Goal: Task Accomplishment & Management: Manage account settings

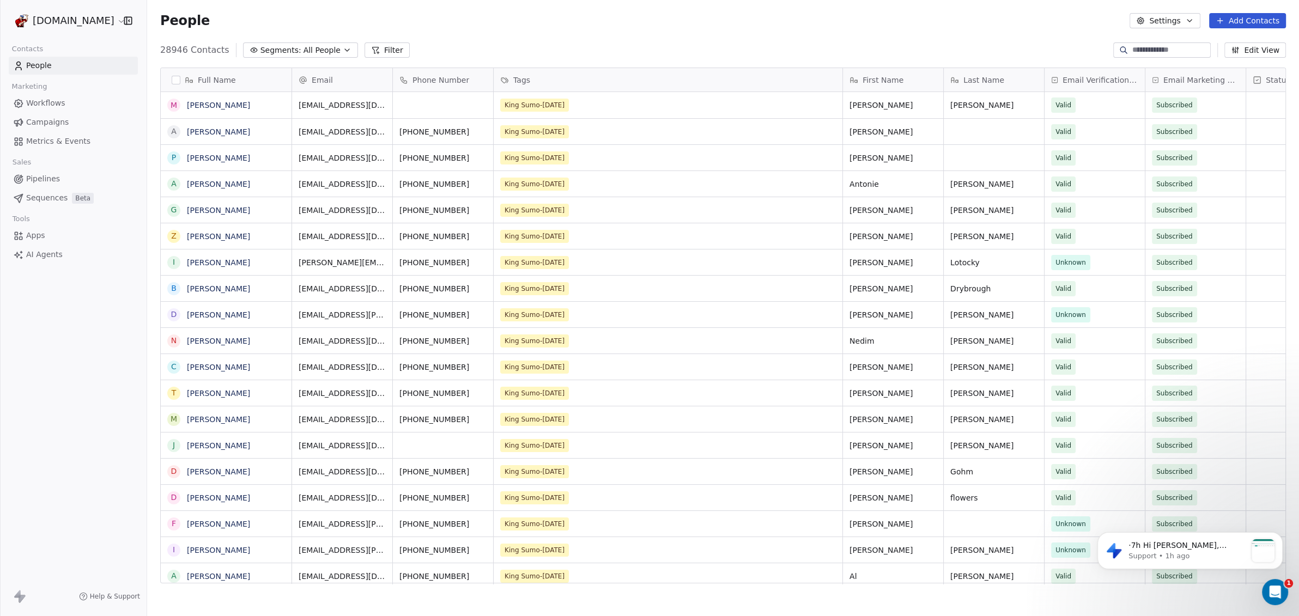
scroll to position [532, 1141]
click at [40, 238] on span "Apps" at bounding box center [35, 235] width 19 height 11
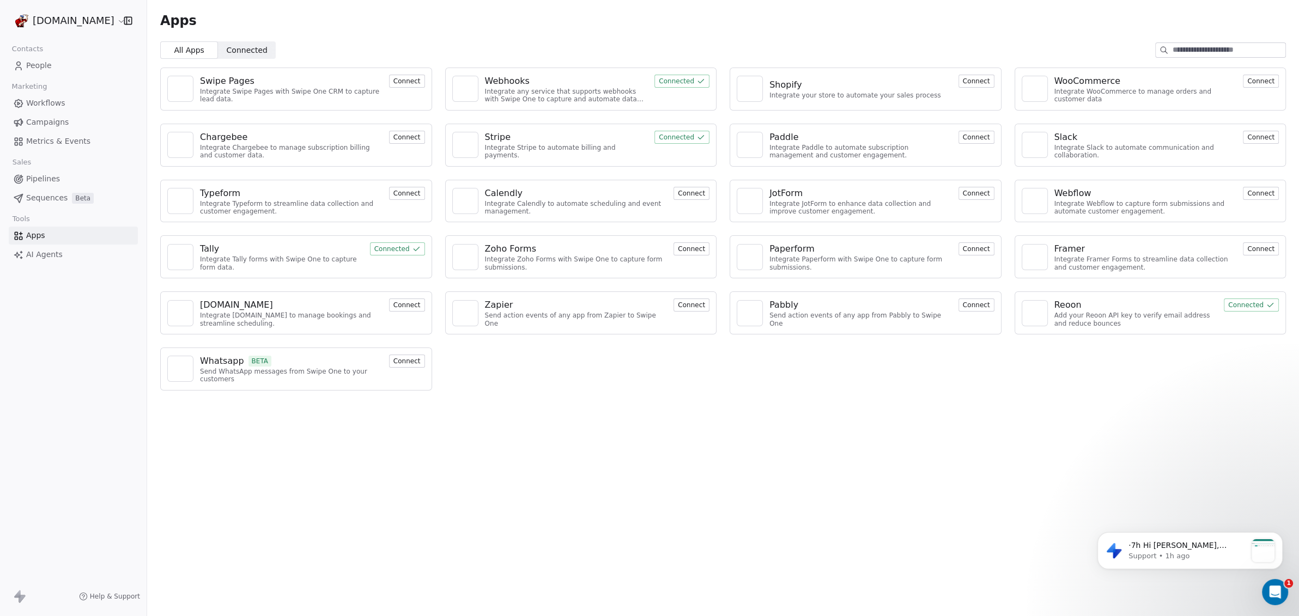
click at [85, 22] on html "WoodShows.com Contacts People Marketing Workflows Campaigns Metrics & Events Sa…" at bounding box center [649, 308] width 1299 height 616
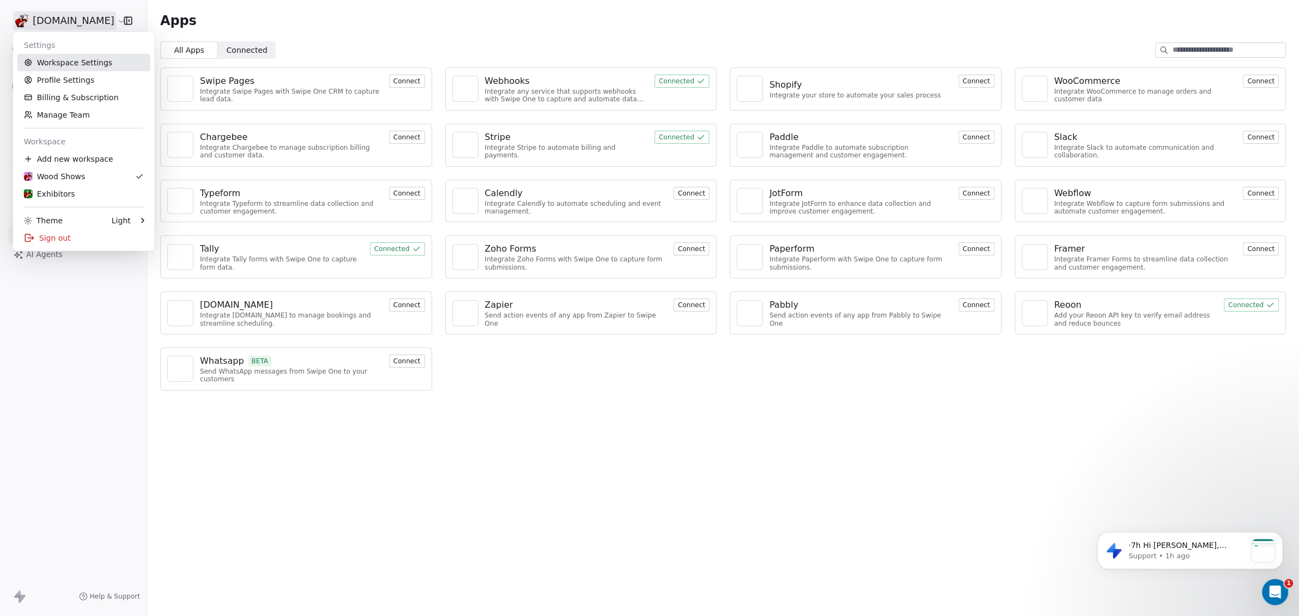
click at [68, 71] on link "Workspace Settings" at bounding box center [83, 62] width 133 height 17
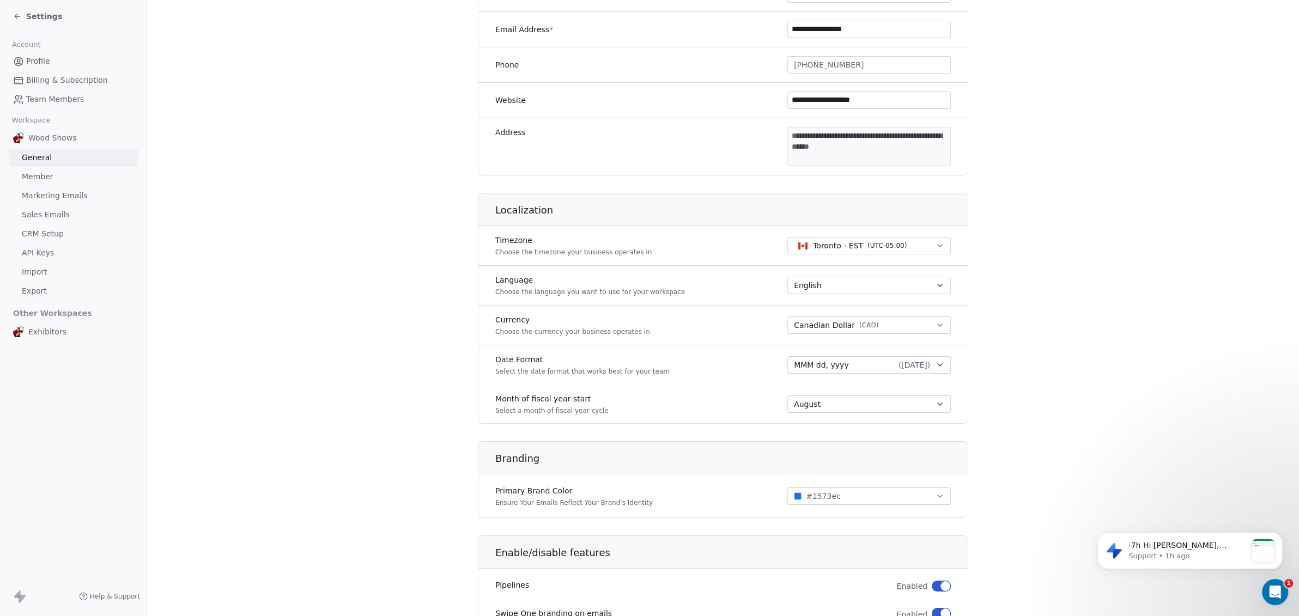
scroll to position [400, 0]
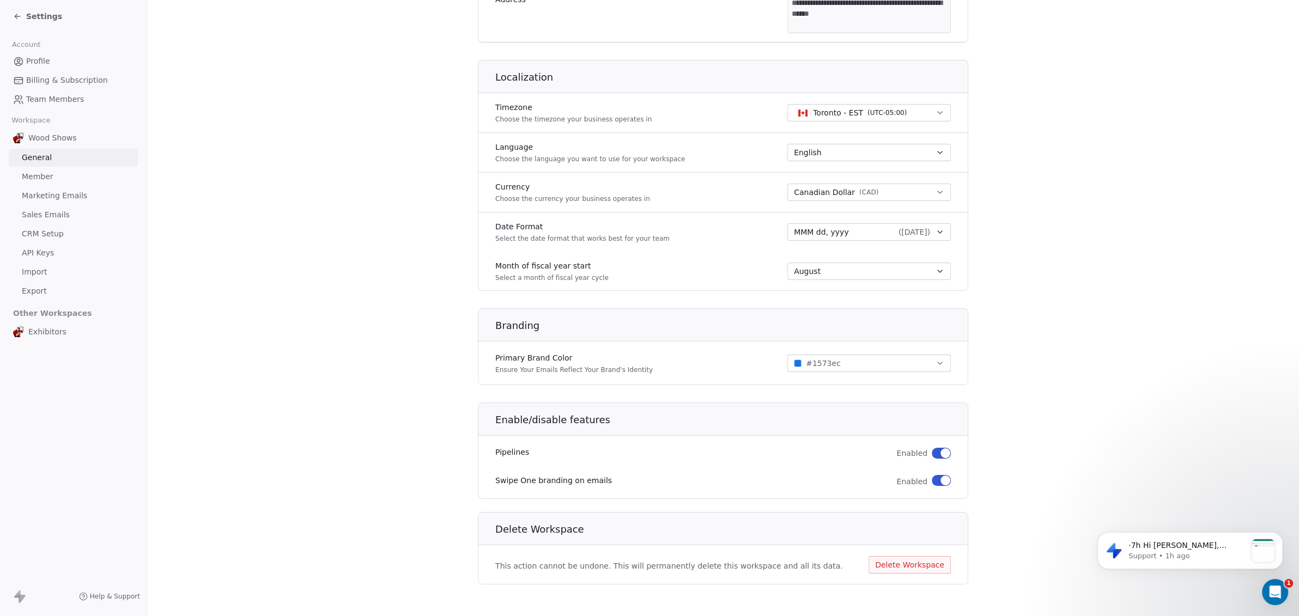
click at [85, 197] on link "Marketing Emails" at bounding box center [73, 196] width 129 height 18
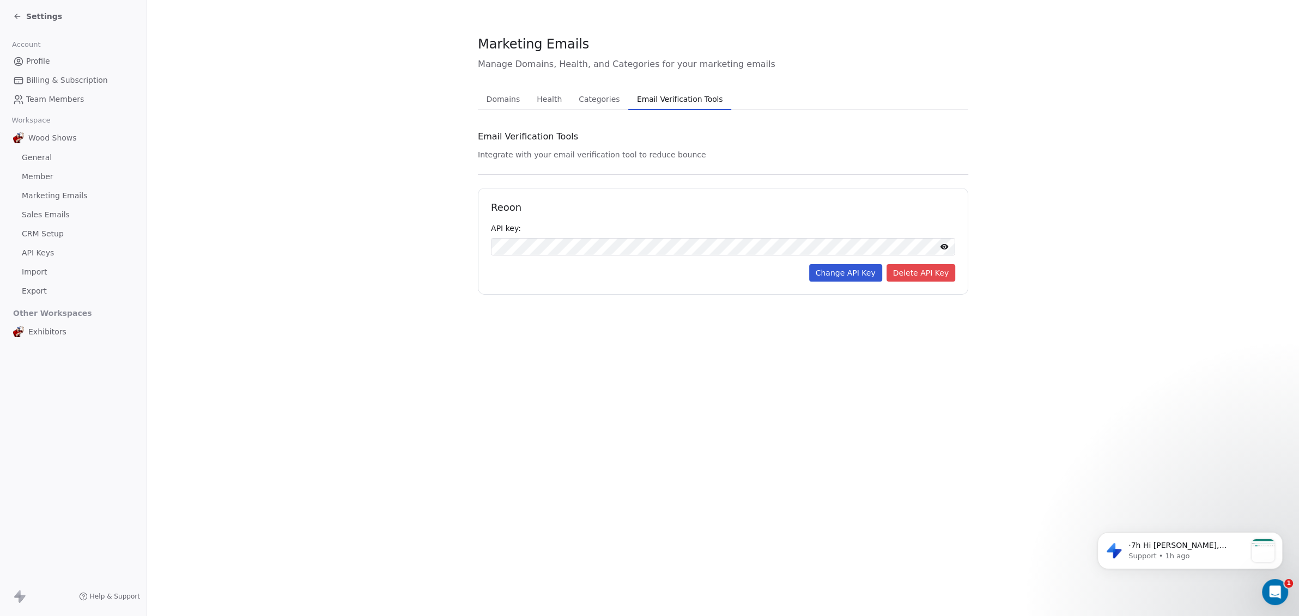
click at [675, 99] on span "Email Verification Tools" at bounding box center [680, 99] width 95 height 15
click at [599, 102] on span "Categories" at bounding box center [599, 99] width 50 height 15
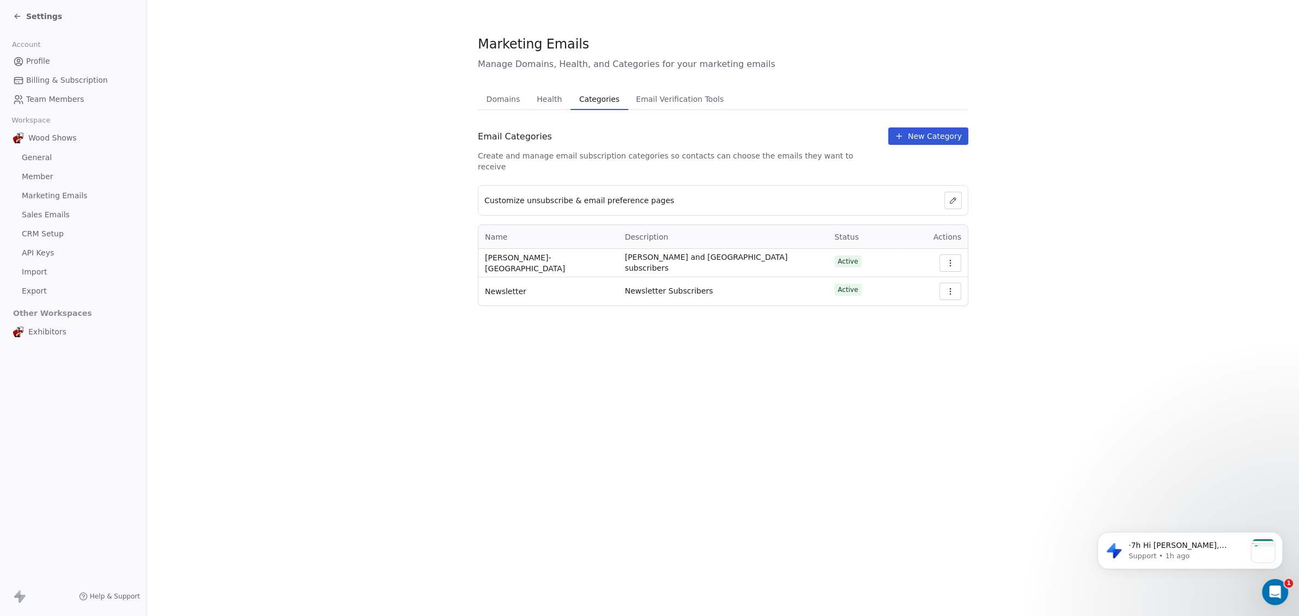
click at [548, 102] on span "Health" at bounding box center [549, 99] width 34 height 15
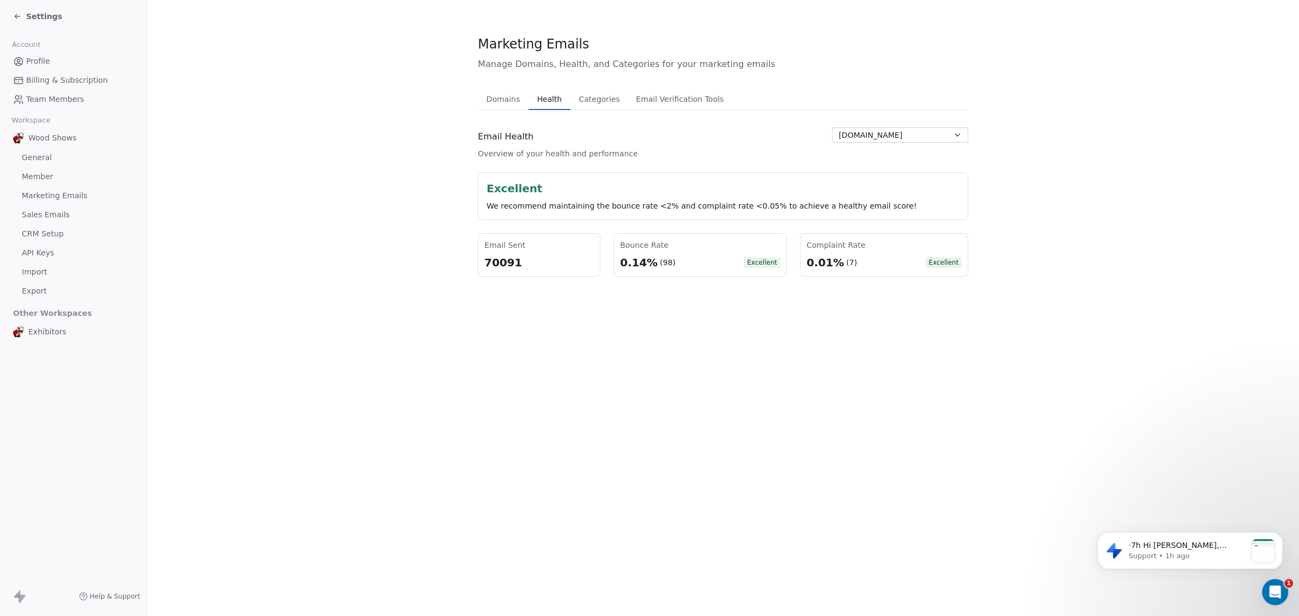
click at [500, 99] on span "Domains" at bounding box center [503, 99] width 42 height 15
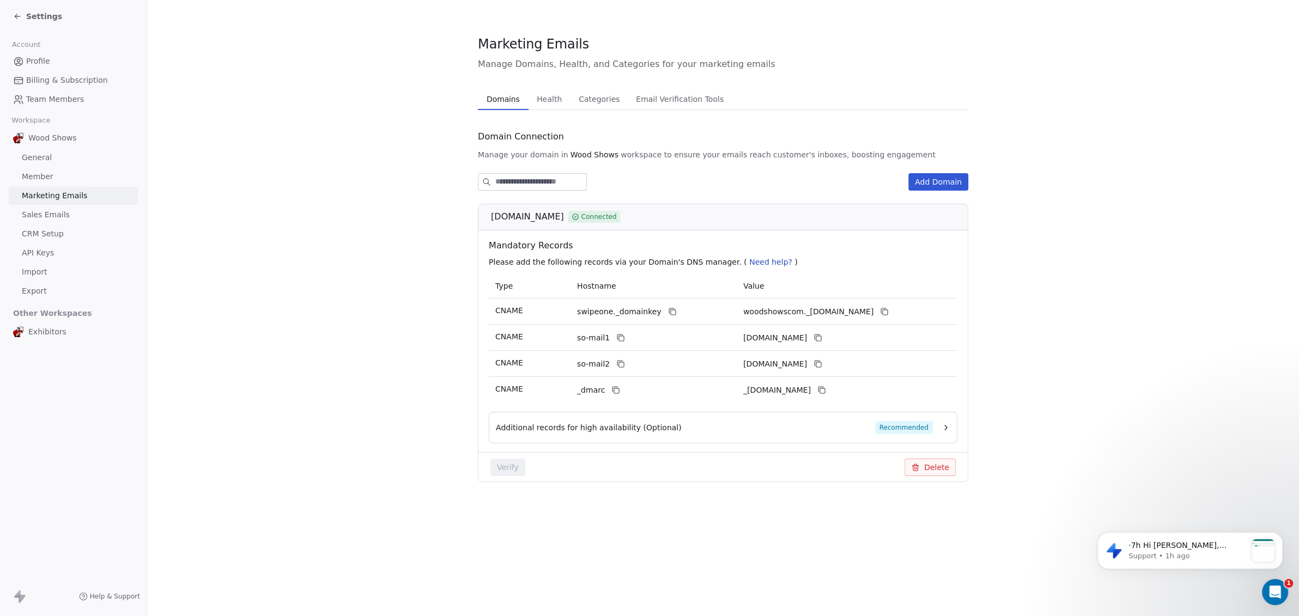
click at [40, 221] on link "Sales Emails" at bounding box center [73, 215] width 129 height 18
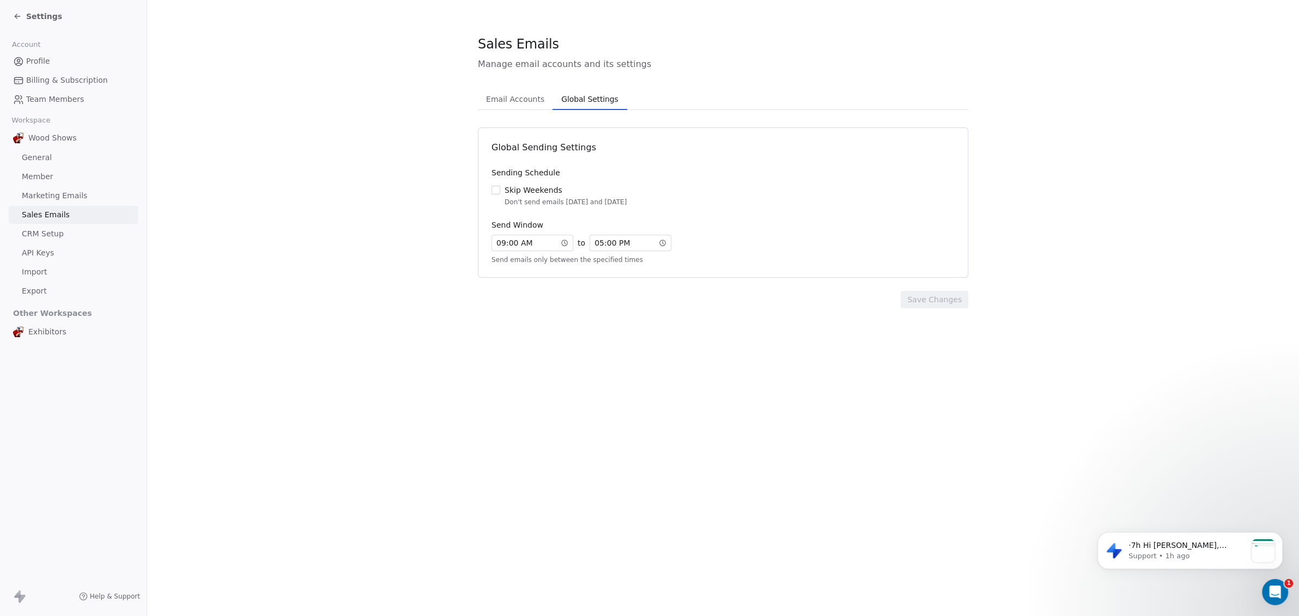
click at [572, 100] on span "Global Settings" at bounding box center [589, 99] width 65 height 15
click at [48, 233] on span "CRM Setup" at bounding box center [43, 233] width 42 height 11
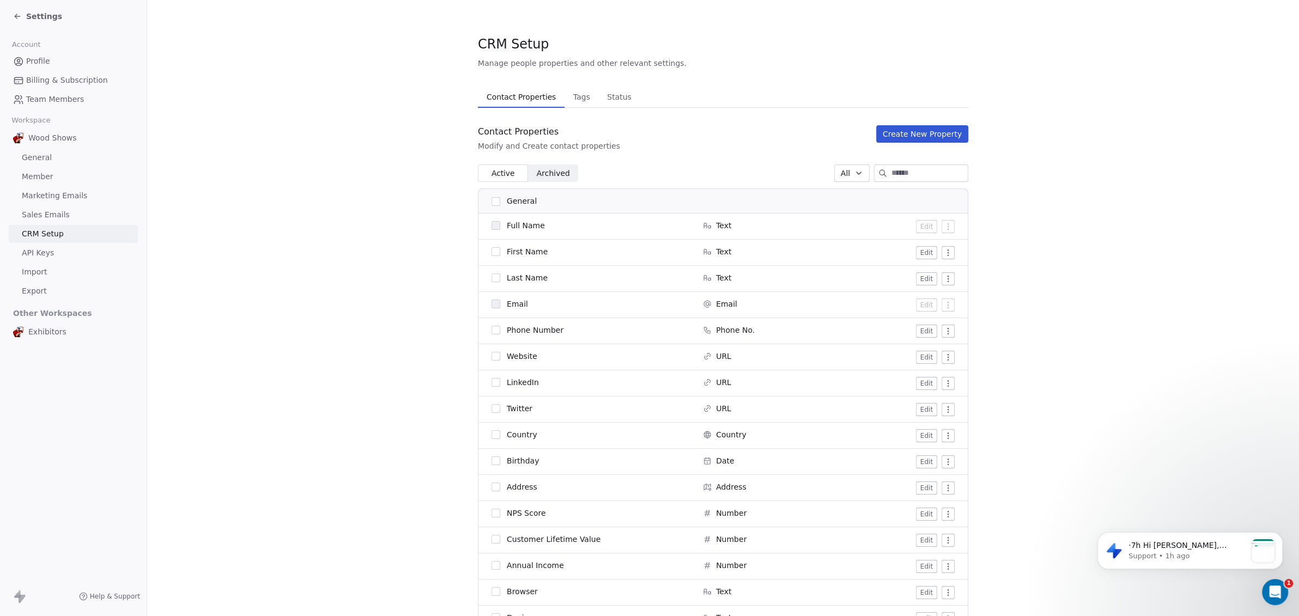
click at [45, 253] on span "API Keys" at bounding box center [38, 252] width 32 height 11
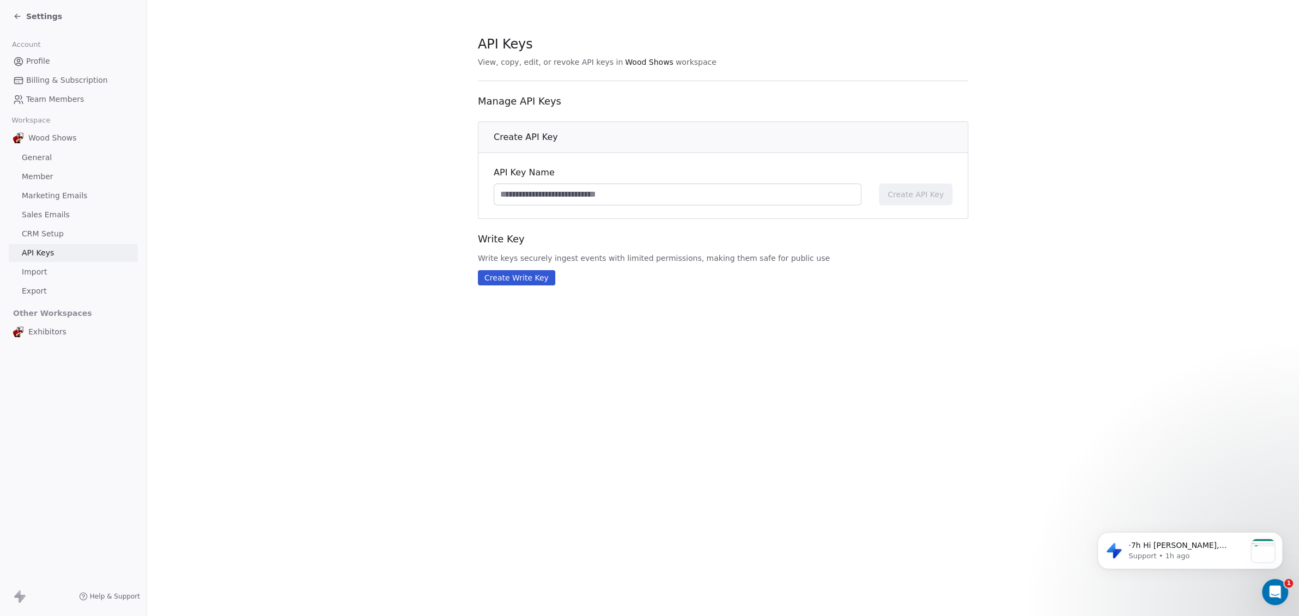
click at [42, 271] on span "Import" at bounding box center [34, 271] width 25 height 11
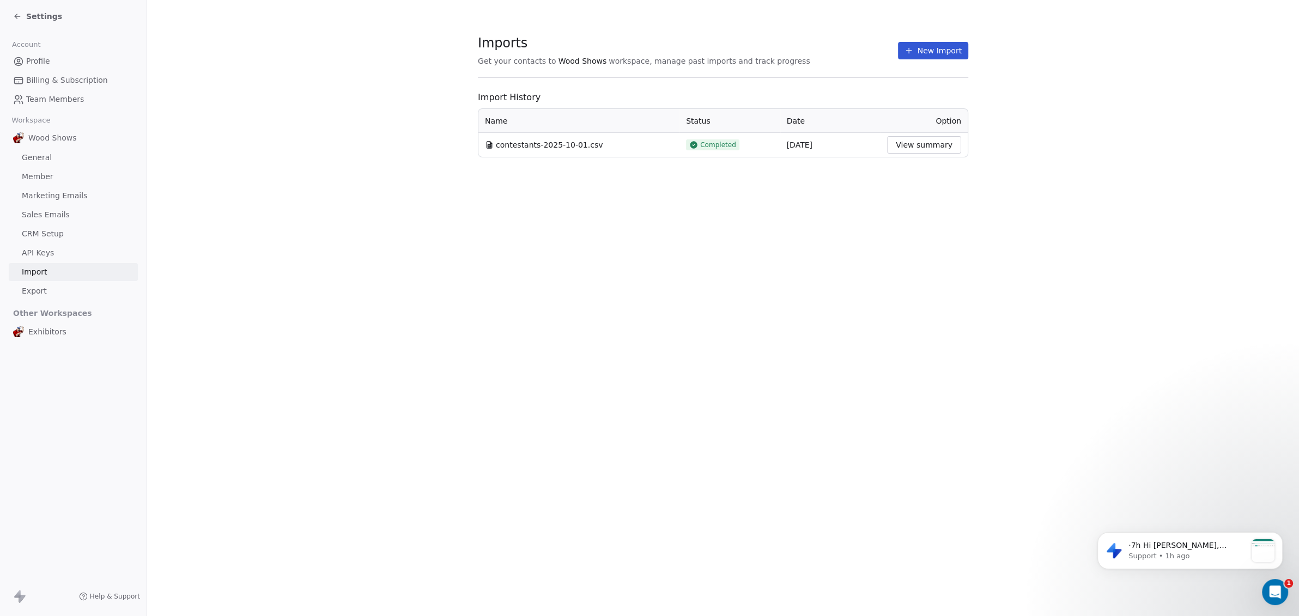
click at [51, 159] on link "General" at bounding box center [73, 158] width 129 height 18
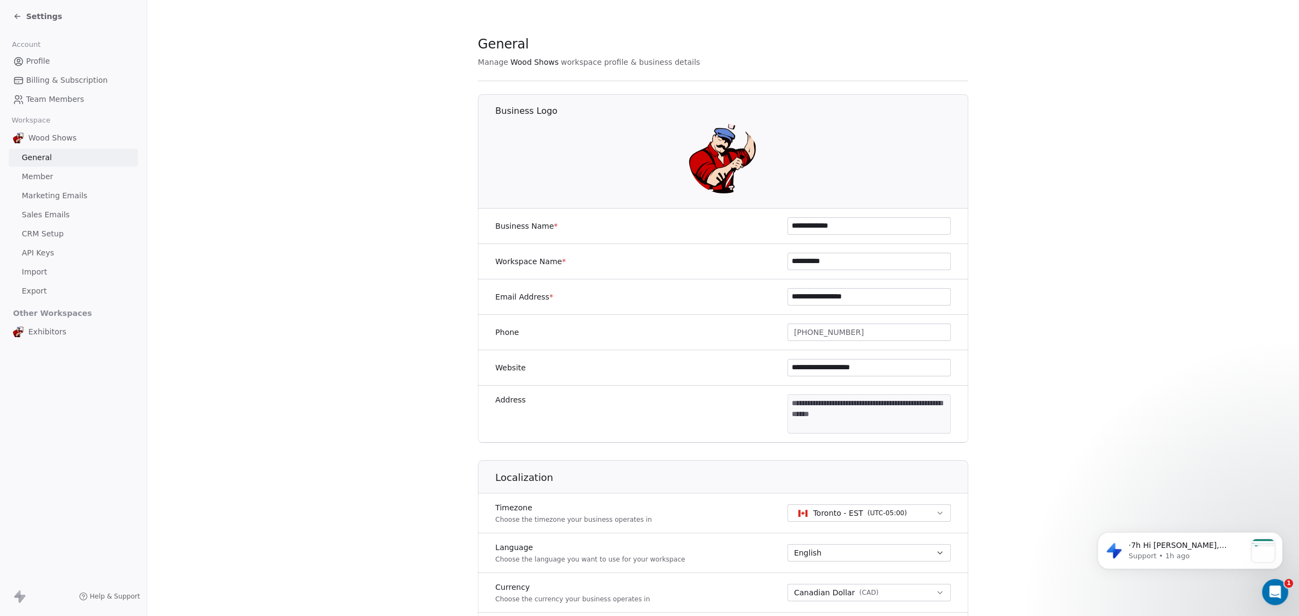
click at [41, 179] on span "Member" at bounding box center [38, 176] width 32 height 11
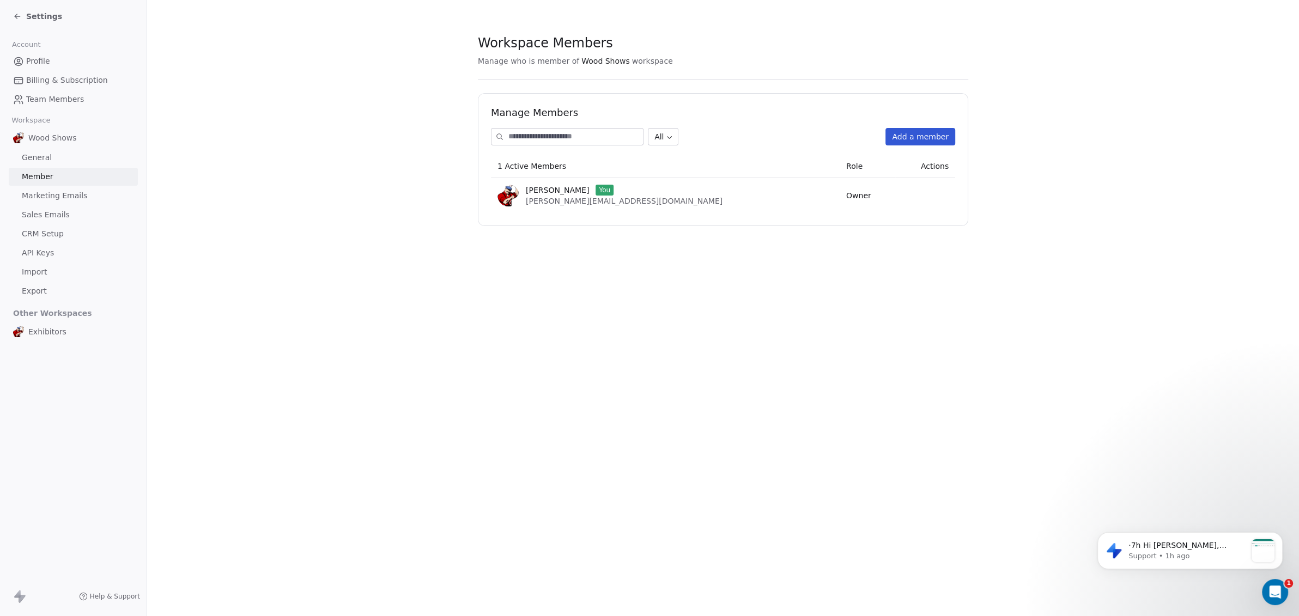
click at [43, 195] on span "Marketing Emails" at bounding box center [54, 195] width 65 height 11
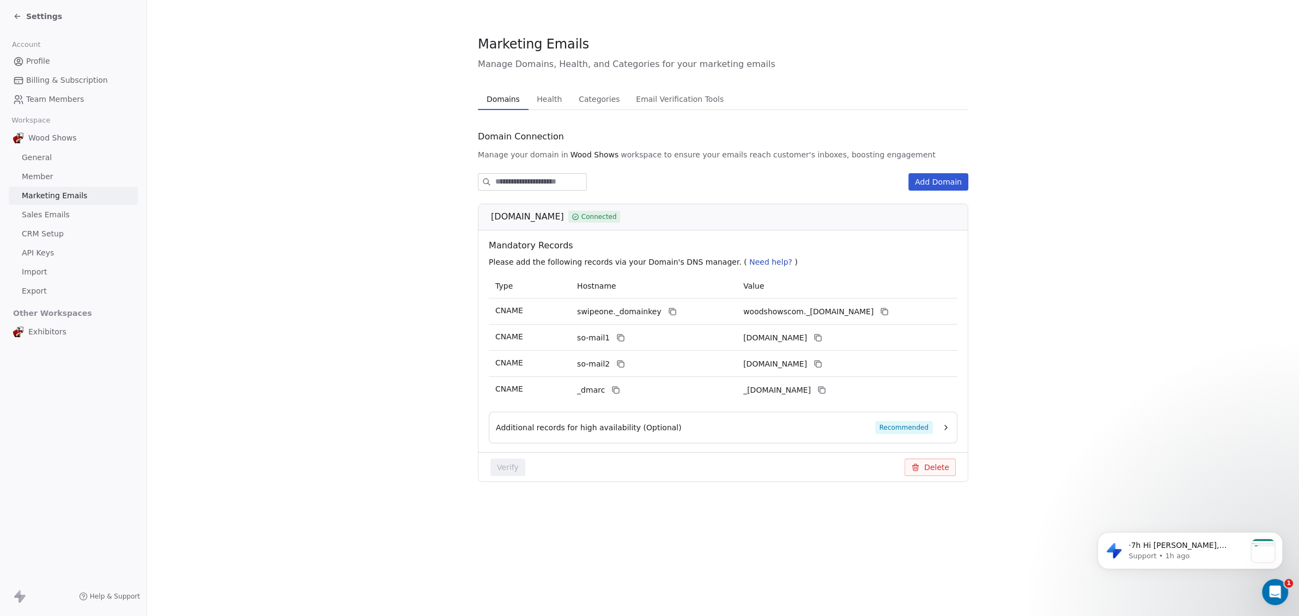
click at [946, 424] on icon "button" at bounding box center [945, 427] width 9 height 9
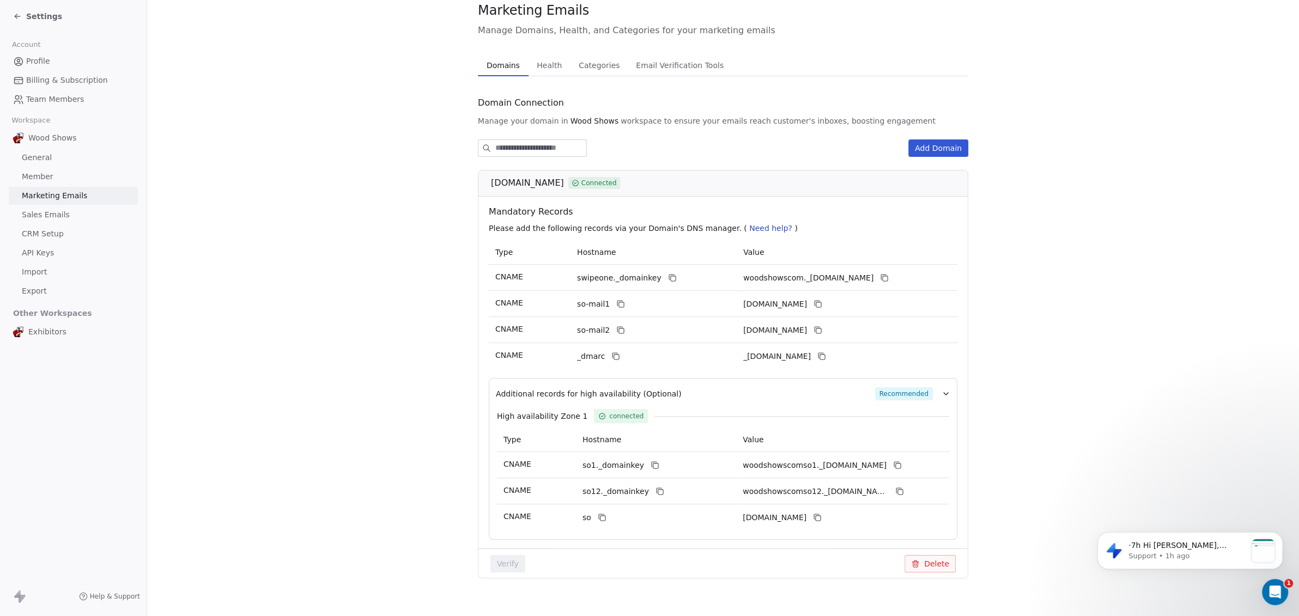
scroll to position [47, 0]
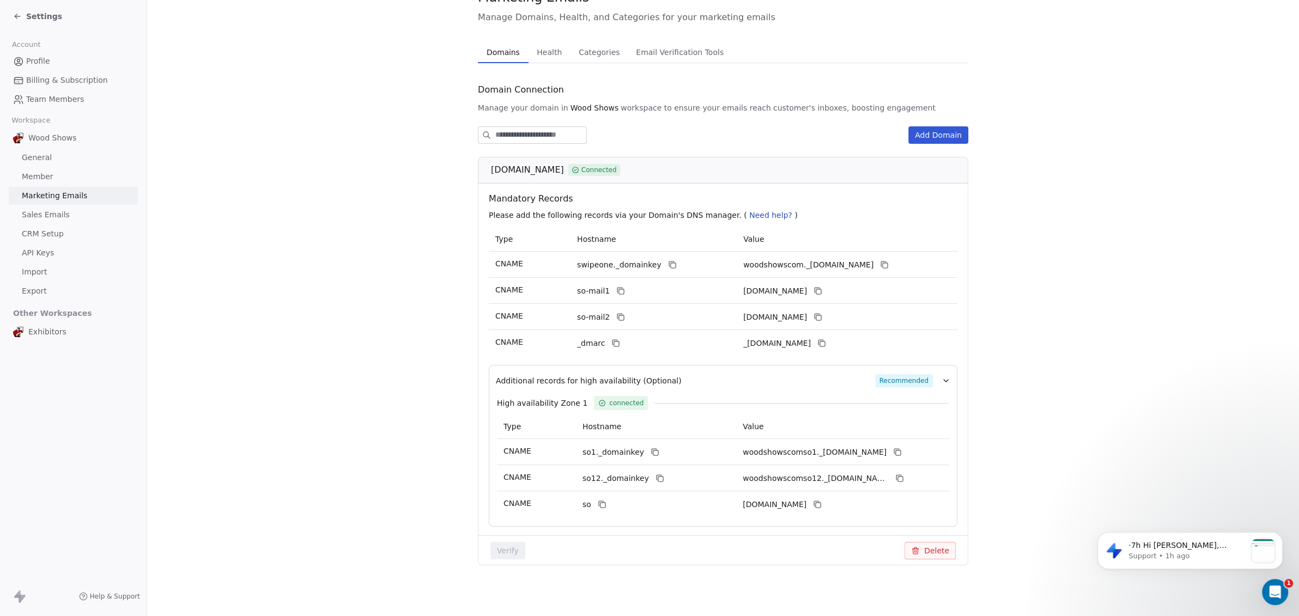
click at [998, 423] on section "Marketing Emails Manage Domains, Health, and Categories for your marketing emai…" at bounding box center [723, 285] width 1152 height 665
